Goal: Task Accomplishment & Management: Use online tool/utility

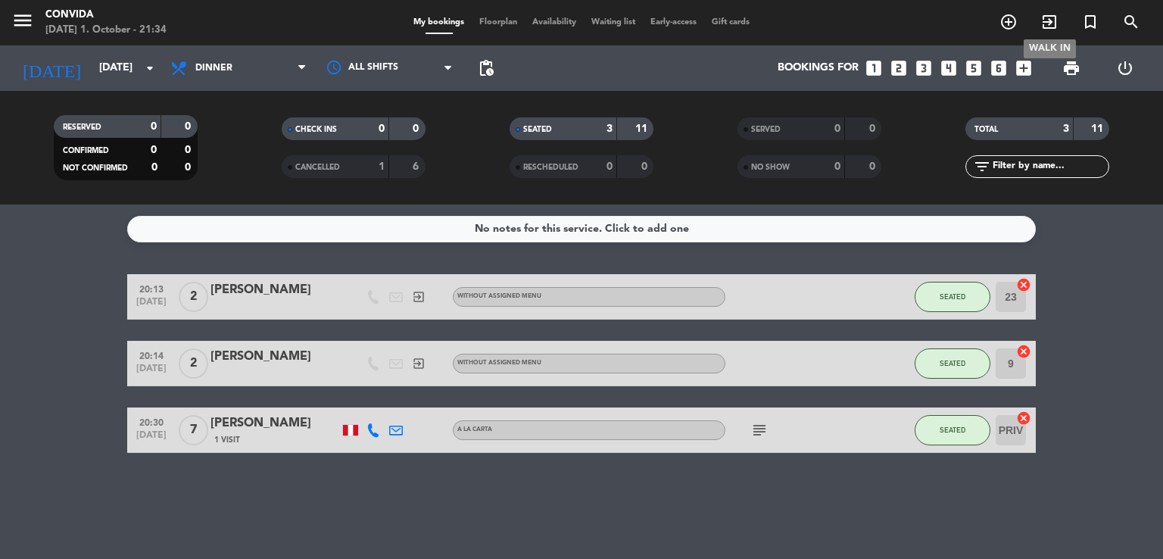
click at [1047, 29] on icon "exit_to_app" at bounding box center [1049, 22] width 18 height 18
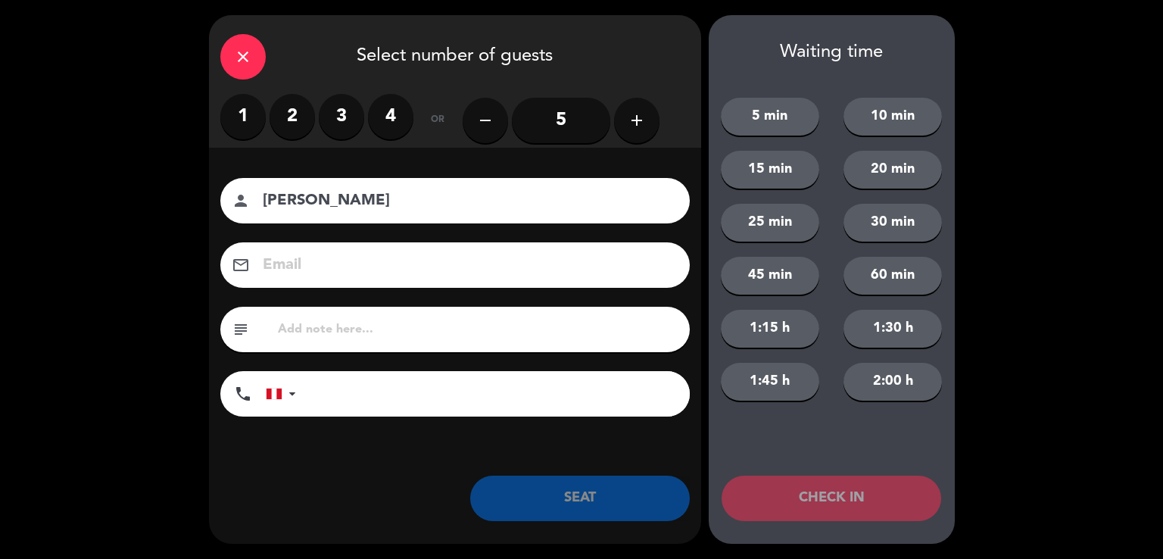
type input "[PERSON_NAME]"
click at [299, 119] on label "2" at bounding box center [292, 116] width 45 height 45
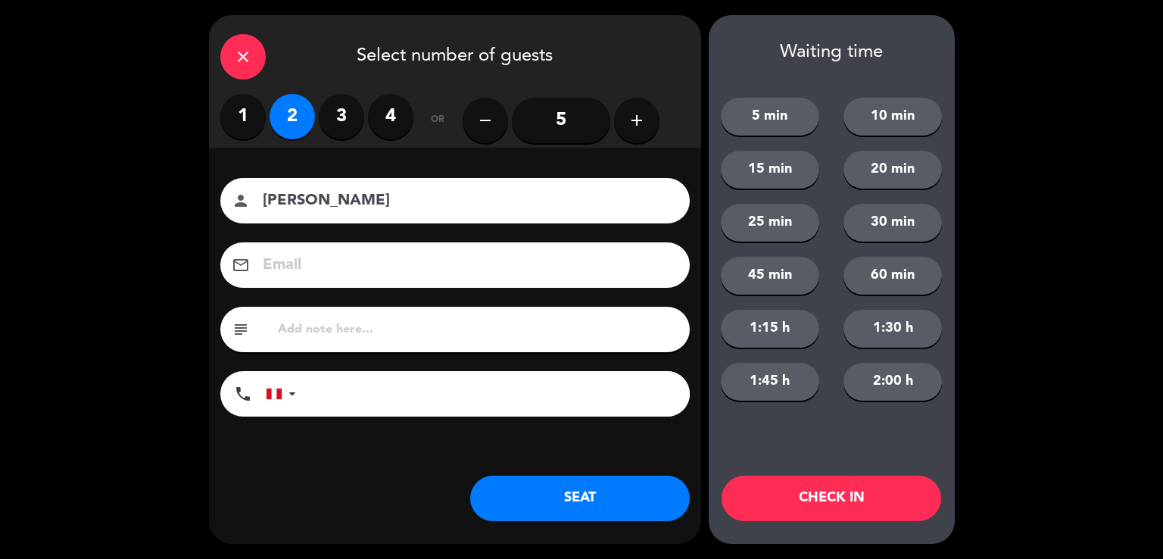
click at [618, 489] on button "SEAT" at bounding box center [580, 498] width 220 height 45
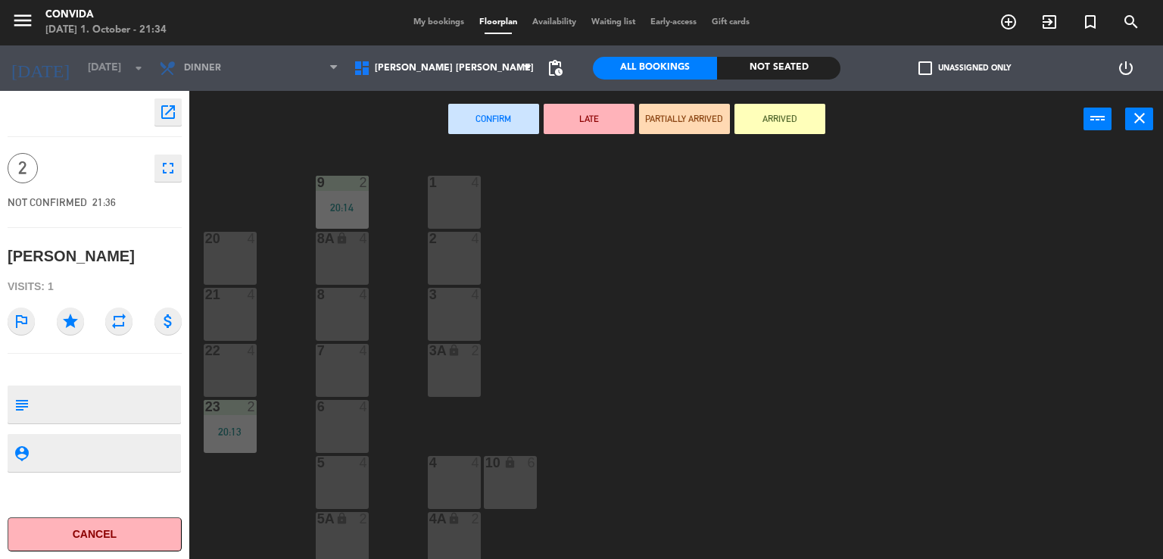
click at [430, 295] on div "3" at bounding box center [429, 295] width 1 height 14
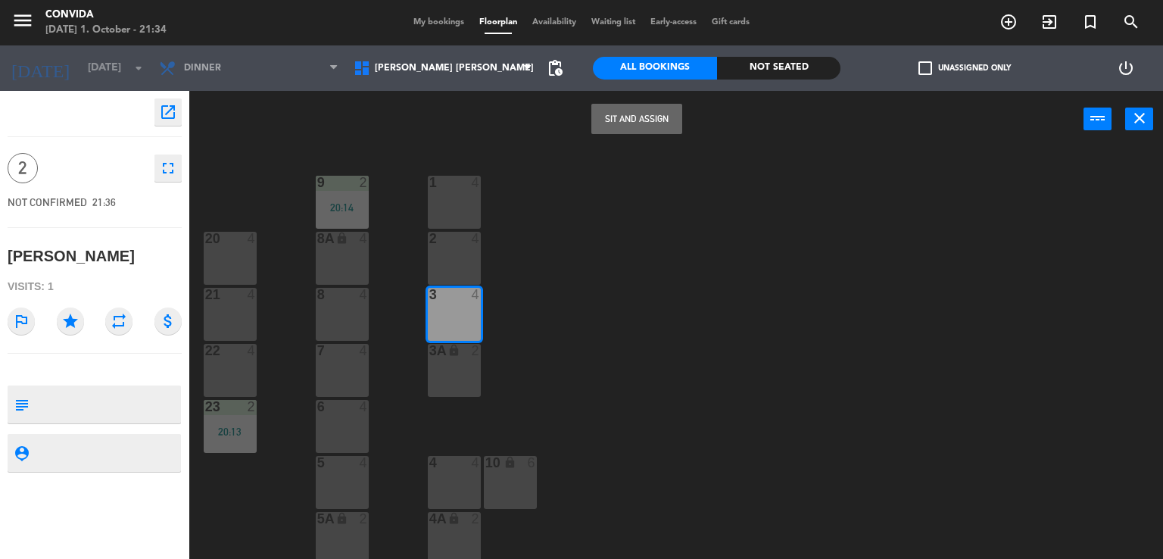
click at [662, 123] on button "Sit and Assign" at bounding box center [636, 119] width 91 height 30
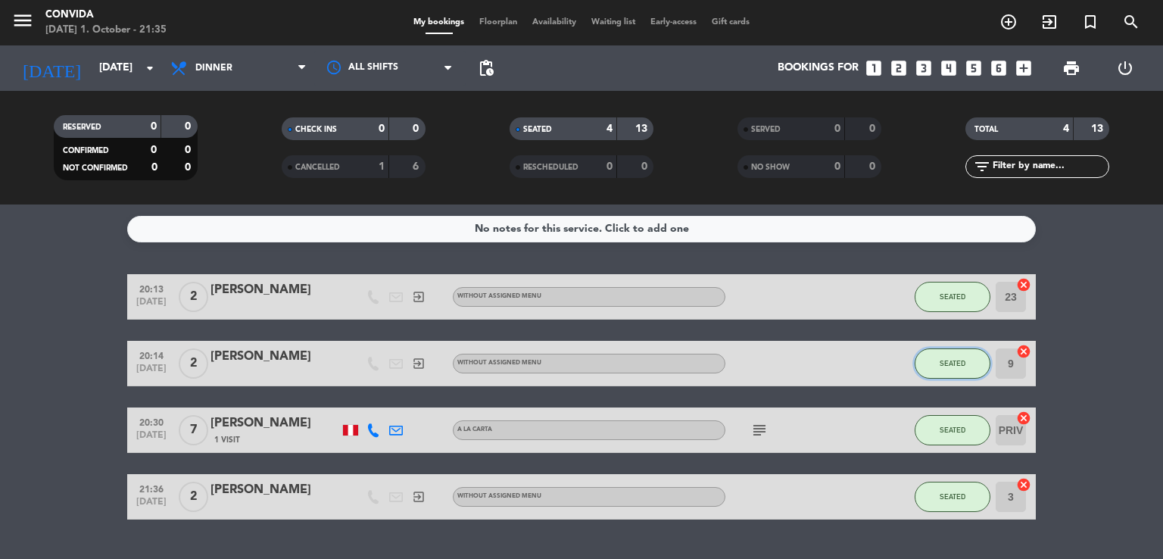
click at [966, 354] on button "SEATED" at bounding box center [953, 363] width 76 height 30
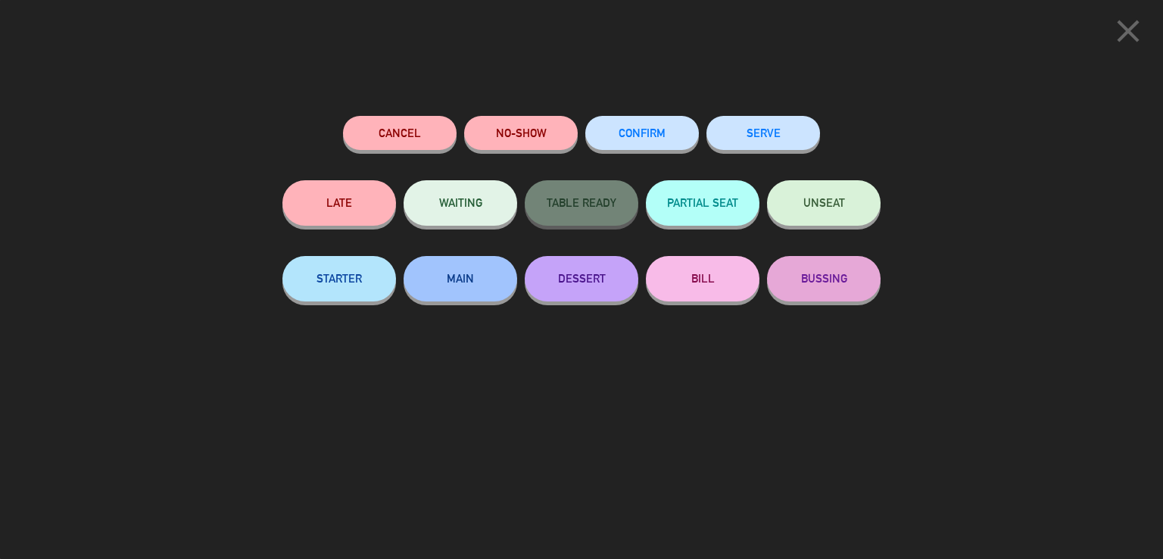
click at [781, 124] on button "SERVE" at bounding box center [763, 133] width 114 height 34
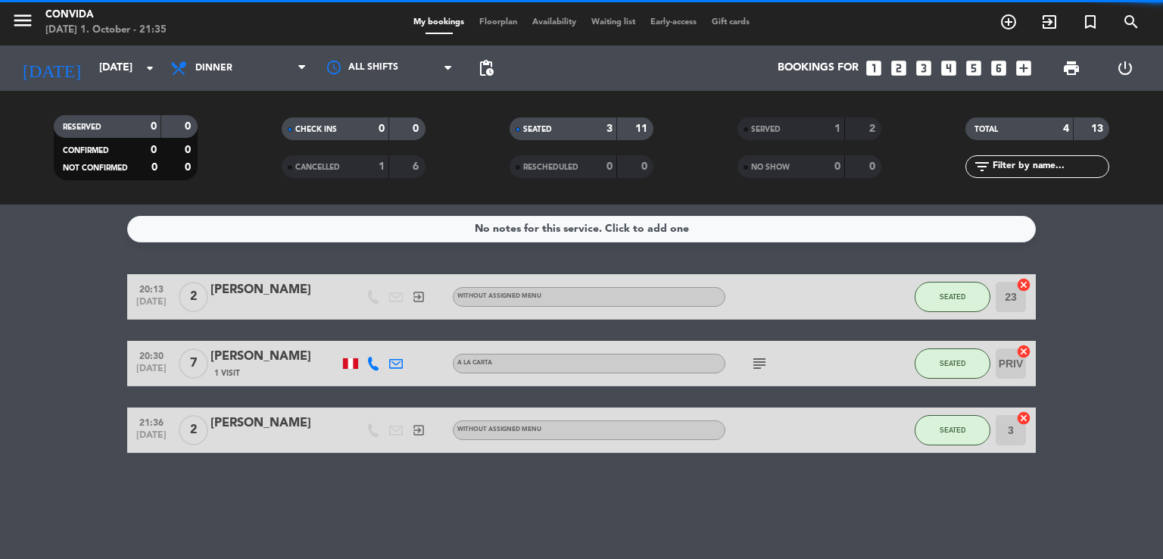
click at [965, 290] on button "SEATED" at bounding box center [953, 297] width 76 height 30
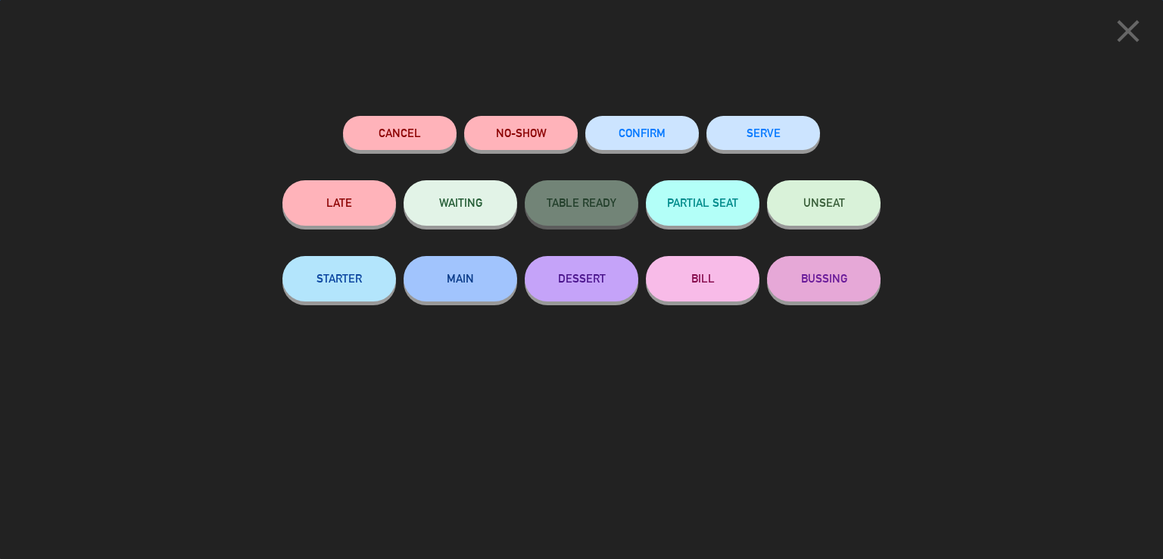
click at [800, 120] on button "SERVE" at bounding box center [763, 133] width 114 height 34
